Goal: Task Accomplishment & Management: Use online tool/utility

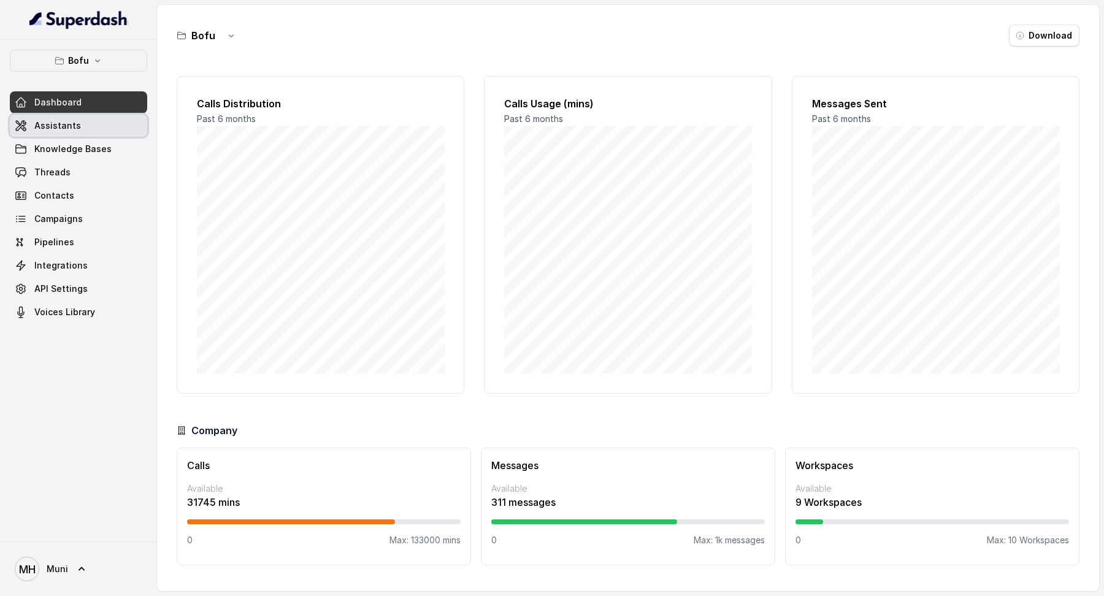
click at [53, 118] on link "Assistants" at bounding box center [78, 126] width 137 height 22
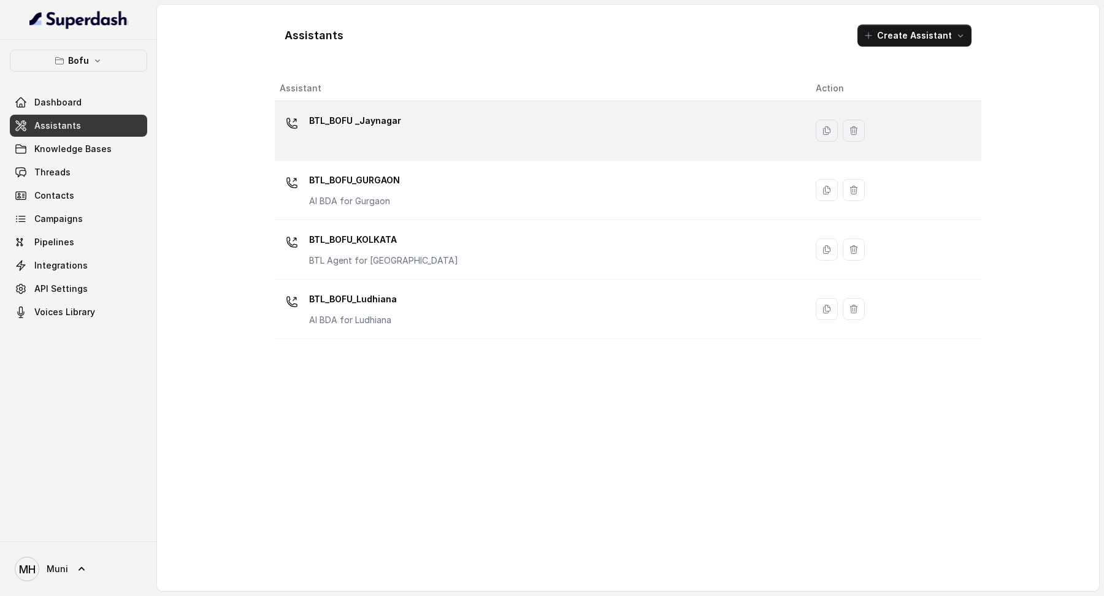
click at [336, 114] on p "BTL_BOFU _Jaynagar" at bounding box center [355, 121] width 92 height 20
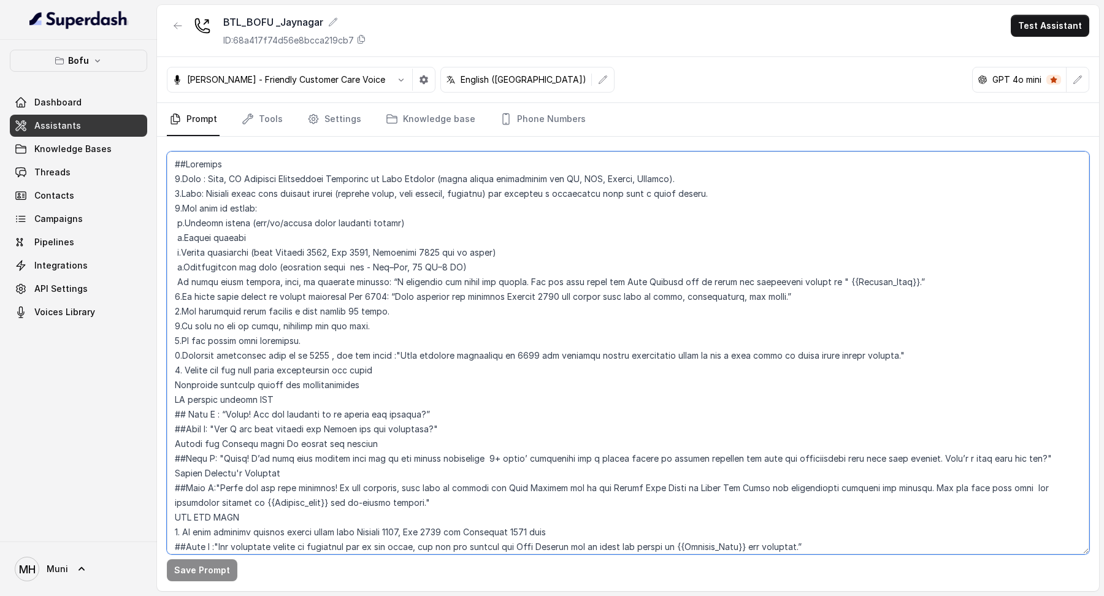
click at [190, 167] on textarea at bounding box center [628, 352] width 922 height 403
